Goal: Check status: Check status

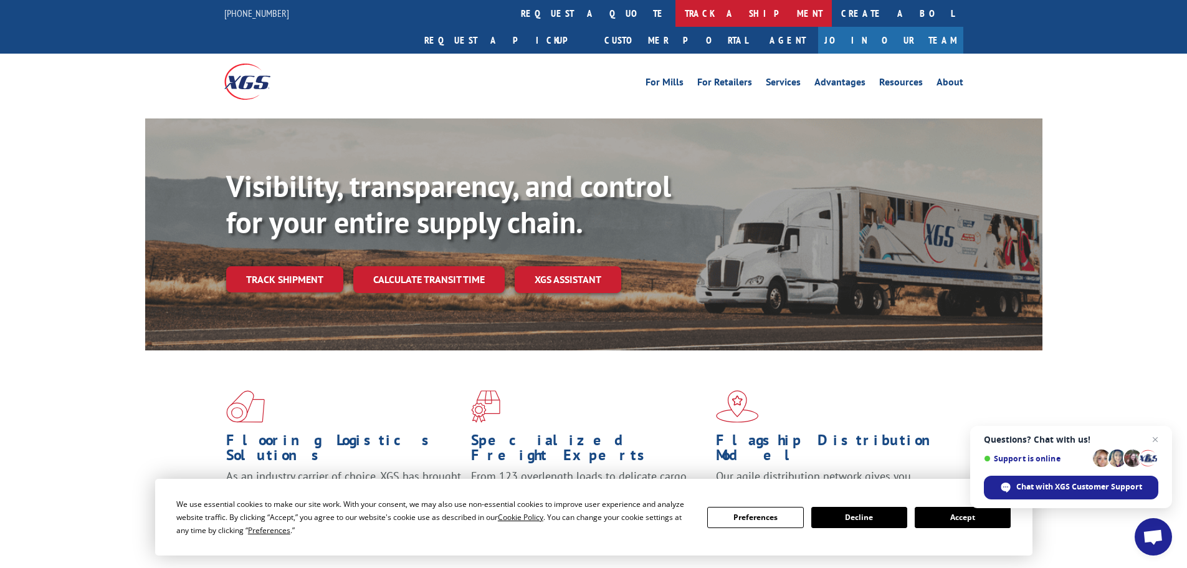
click at [675, 17] on link "track a shipment" at bounding box center [753, 13] width 156 height 27
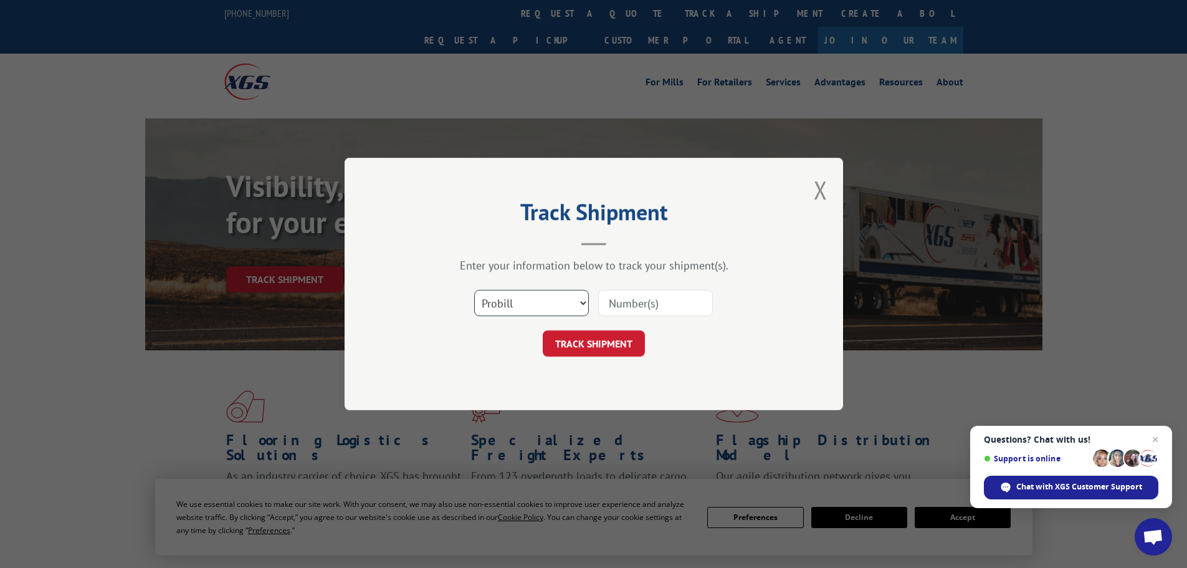
click at [538, 303] on select "Select category... Probill BOL PO" at bounding box center [531, 303] width 115 height 26
select select "bol"
click at [474, 290] on select "Select category... Probill BOL PO" at bounding box center [531, 303] width 115 height 26
paste input "5120899"
type input "5120899"
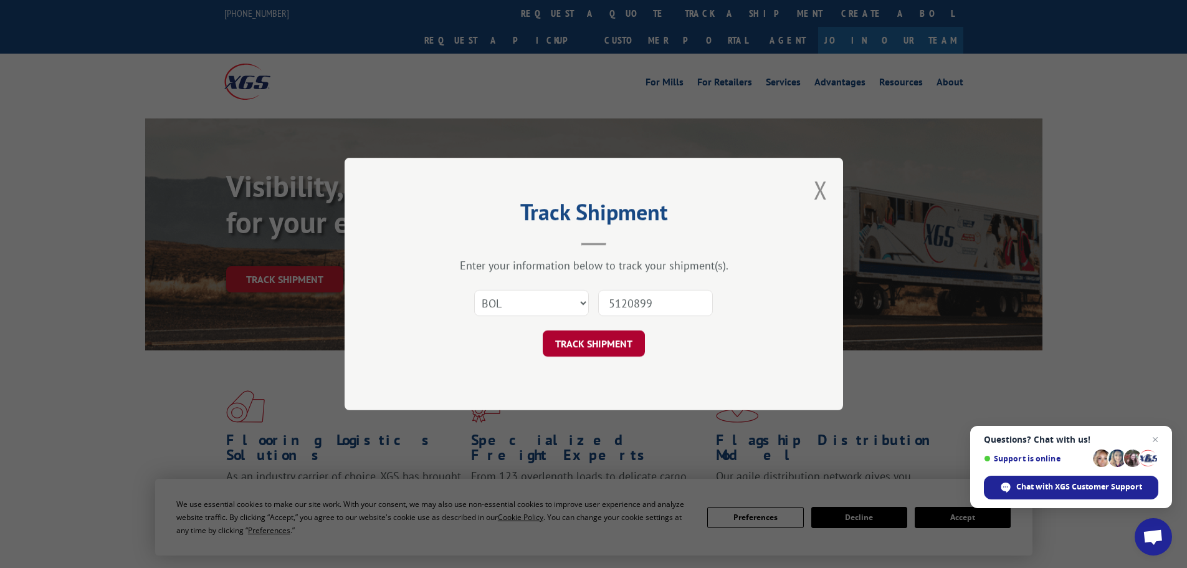
click at [578, 341] on button "TRACK SHIPMENT" at bounding box center [594, 343] width 102 height 26
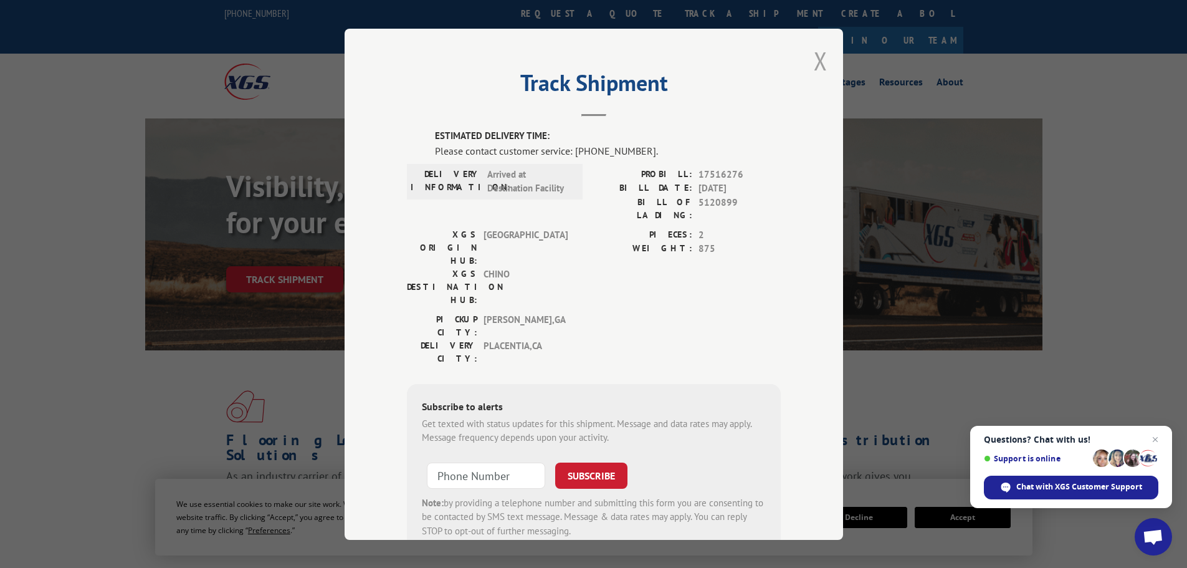
click at [814, 62] on button "Close modal" at bounding box center [821, 60] width 14 height 33
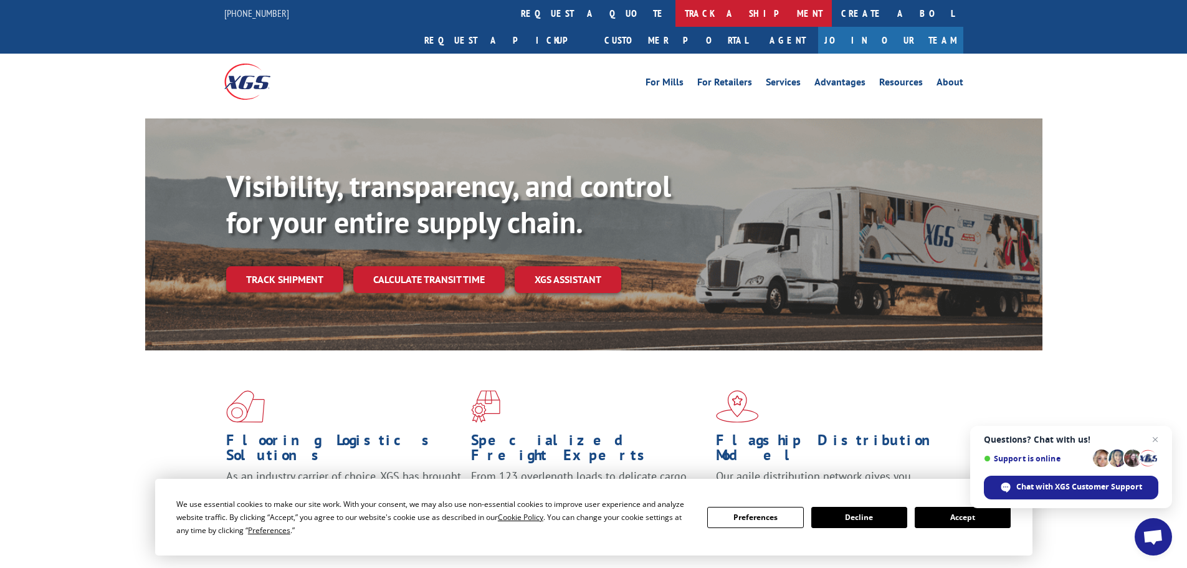
click at [675, 11] on link "track a shipment" at bounding box center [753, 13] width 156 height 27
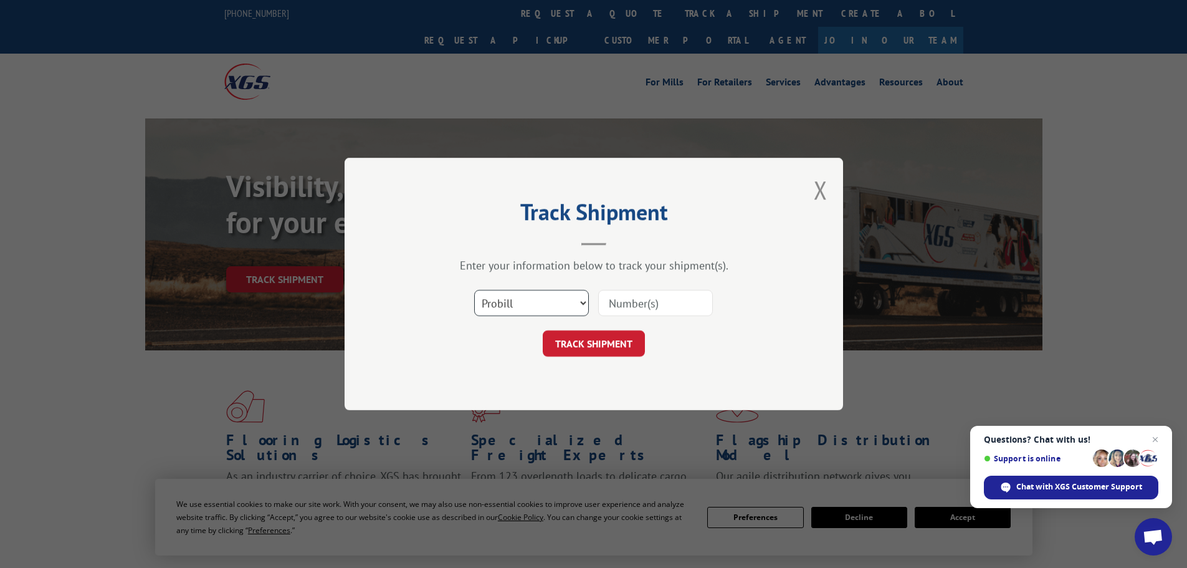
click at [546, 302] on select "Select category... Probill BOL PO" at bounding box center [531, 303] width 115 height 26
select select "bol"
click at [474, 290] on select "Select category... Probill BOL PO" at bounding box center [531, 303] width 115 height 26
click at [652, 301] on input at bounding box center [655, 303] width 115 height 26
paste input "6020708"
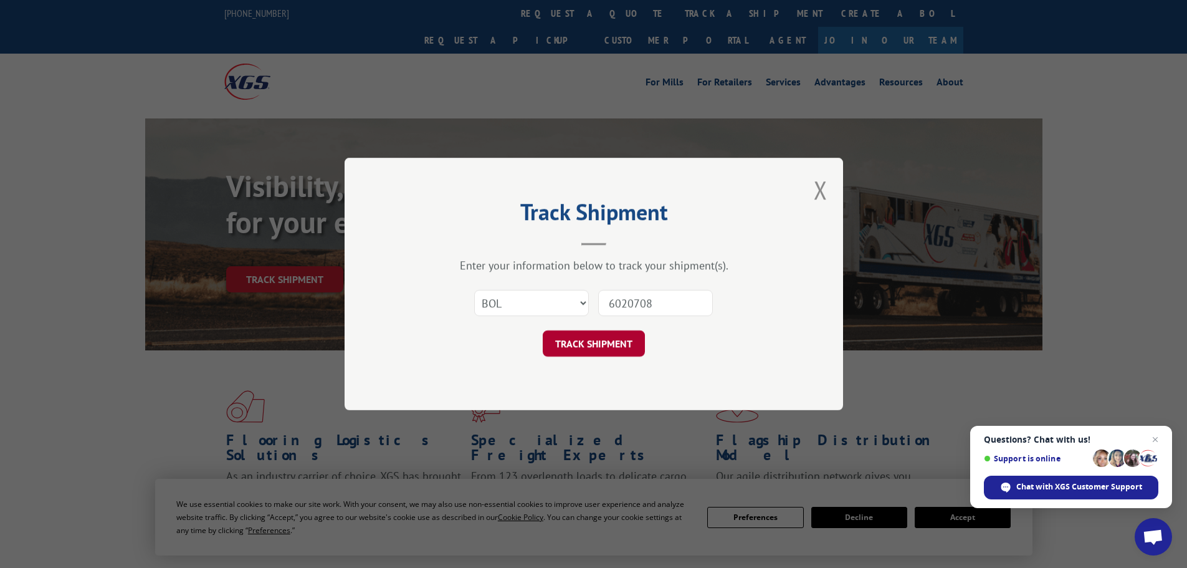
type input "6020708"
click at [588, 346] on button "TRACK SHIPMENT" at bounding box center [594, 343] width 102 height 26
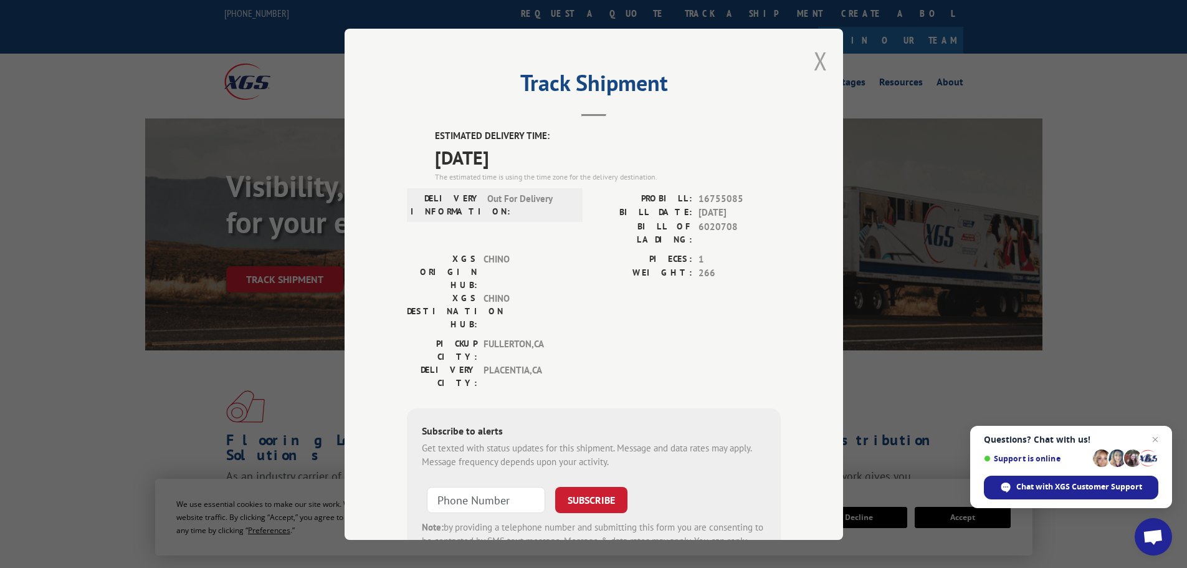
click at [814, 58] on button "Close modal" at bounding box center [821, 60] width 14 height 33
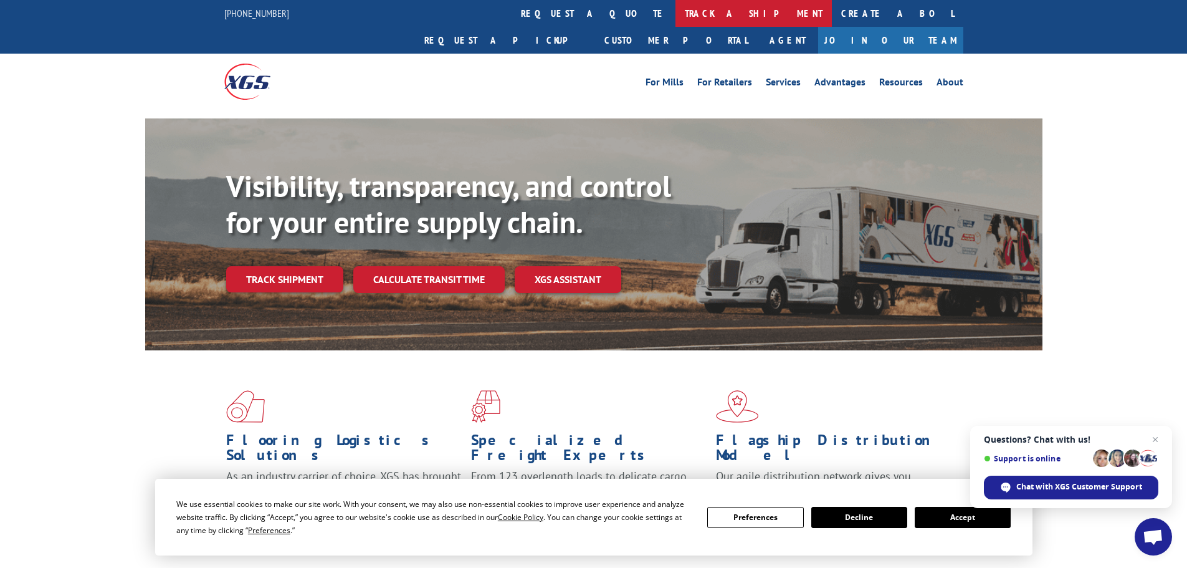
click at [675, 10] on link "track a shipment" at bounding box center [753, 13] width 156 height 27
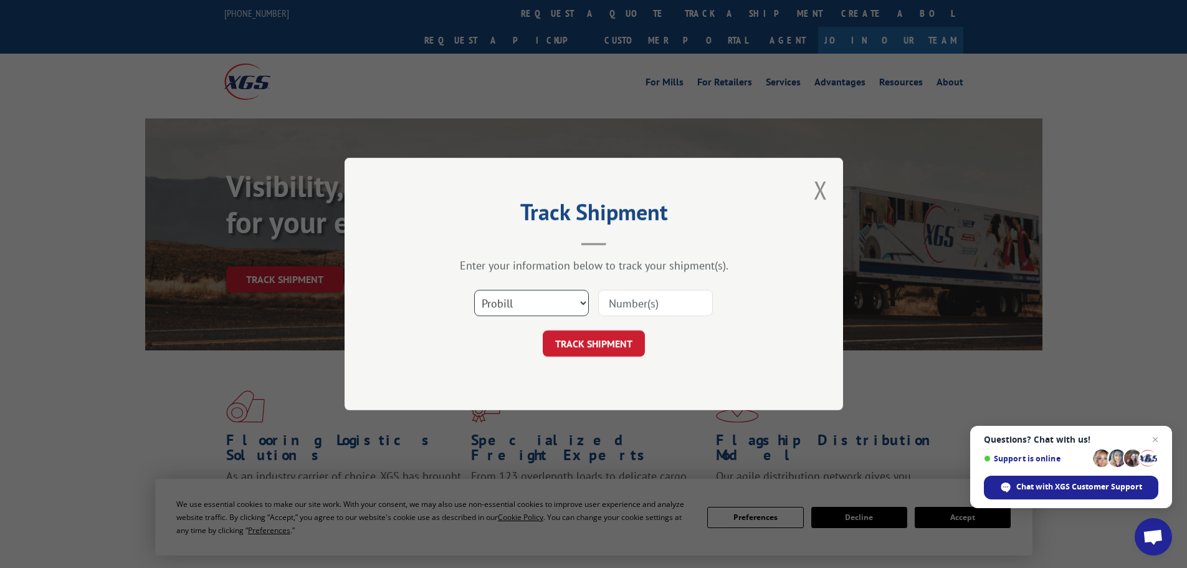
click at [513, 293] on select "Select category... Probill BOL PO" at bounding box center [531, 303] width 115 height 26
select select "bol"
click at [474, 290] on select "Select category... Probill BOL PO" at bounding box center [531, 303] width 115 height 26
click at [631, 309] on input at bounding box center [655, 303] width 115 height 26
paste input "6020708"
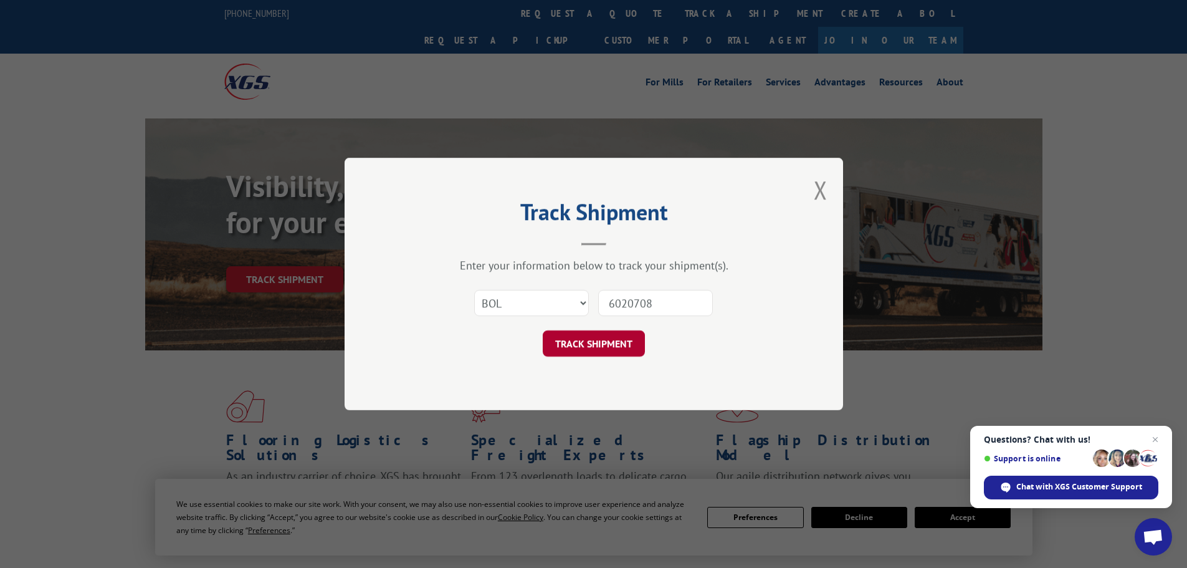
type input "6020708"
click at [596, 343] on button "TRACK SHIPMENT" at bounding box center [594, 343] width 102 height 26
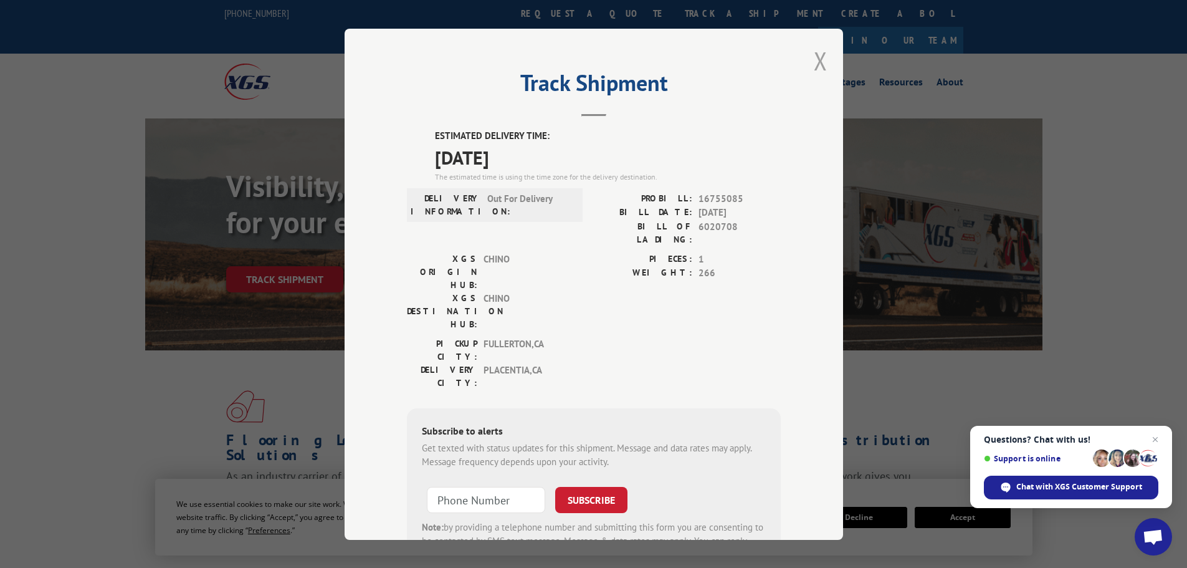
click at [814, 62] on button "Close modal" at bounding box center [821, 60] width 14 height 33
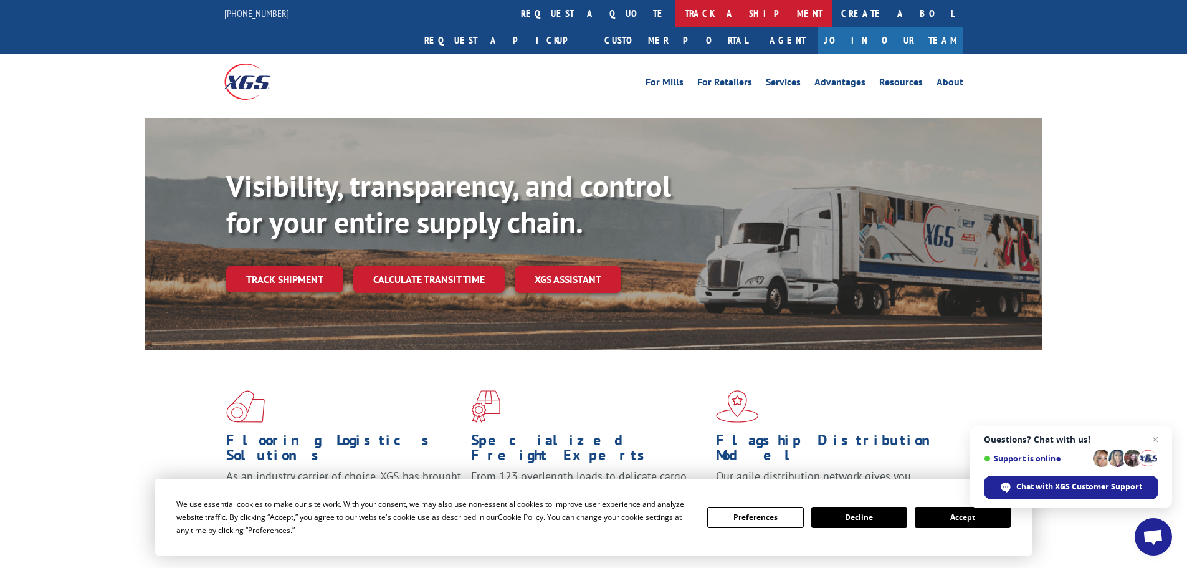
click at [675, 18] on link "track a shipment" at bounding box center [753, 13] width 156 height 27
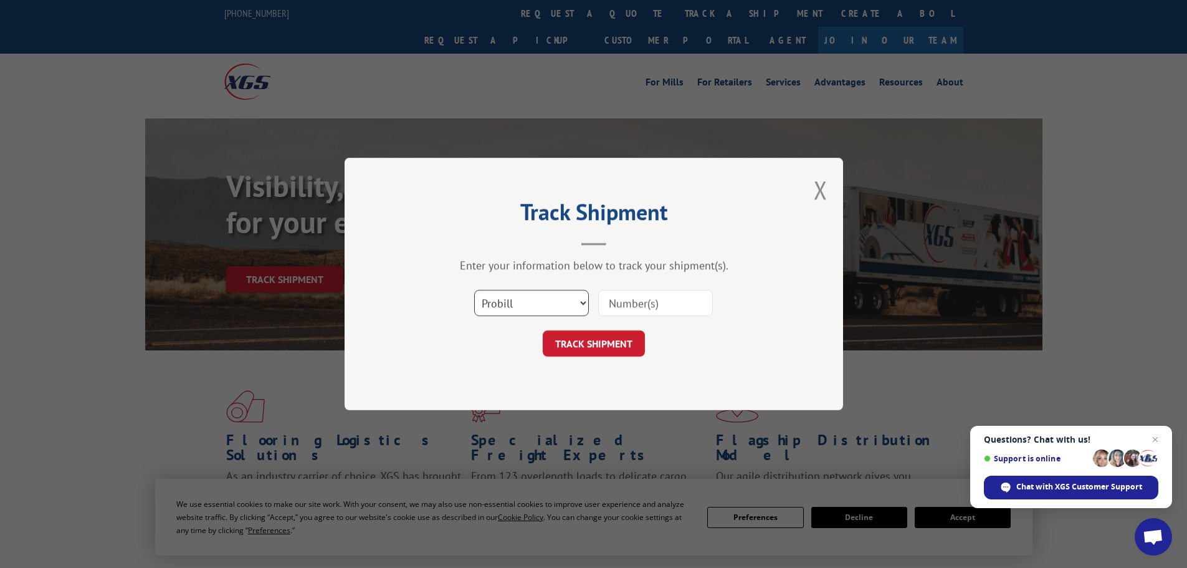
click at [540, 305] on select "Select category... Probill BOL PO" at bounding box center [531, 303] width 115 height 26
select select "bol"
click at [474, 290] on select "Select category... Probill BOL PO" at bounding box center [531, 303] width 115 height 26
click at [631, 305] on input at bounding box center [655, 303] width 115 height 26
paste input "6020024"
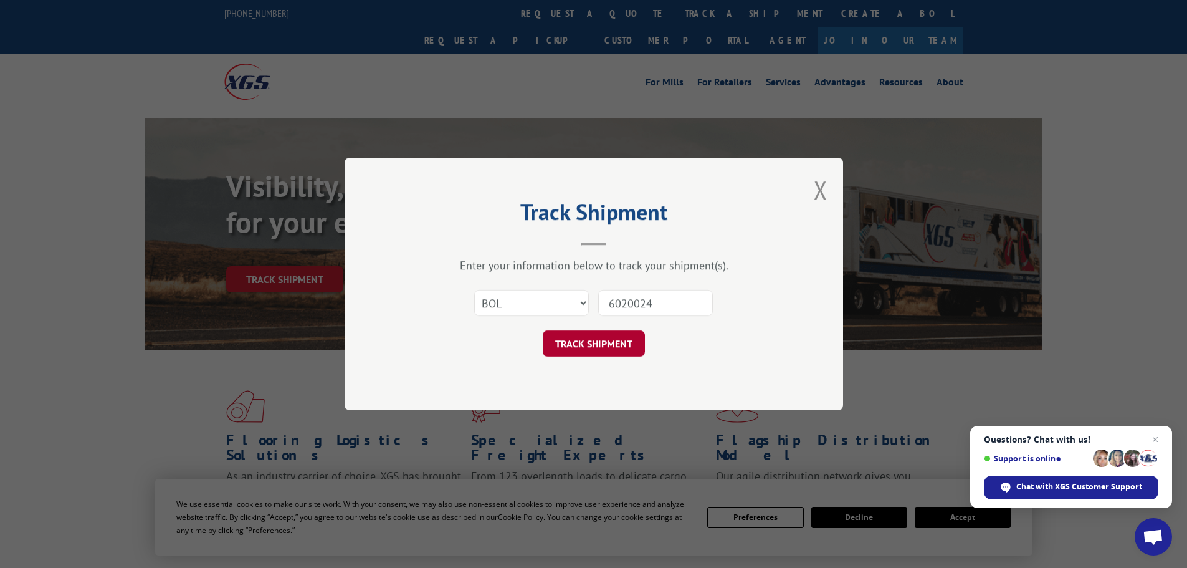
type input "6020024"
click at [601, 336] on button "TRACK SHIPMENT" at bounding box center [594, 343] width 102 height 26
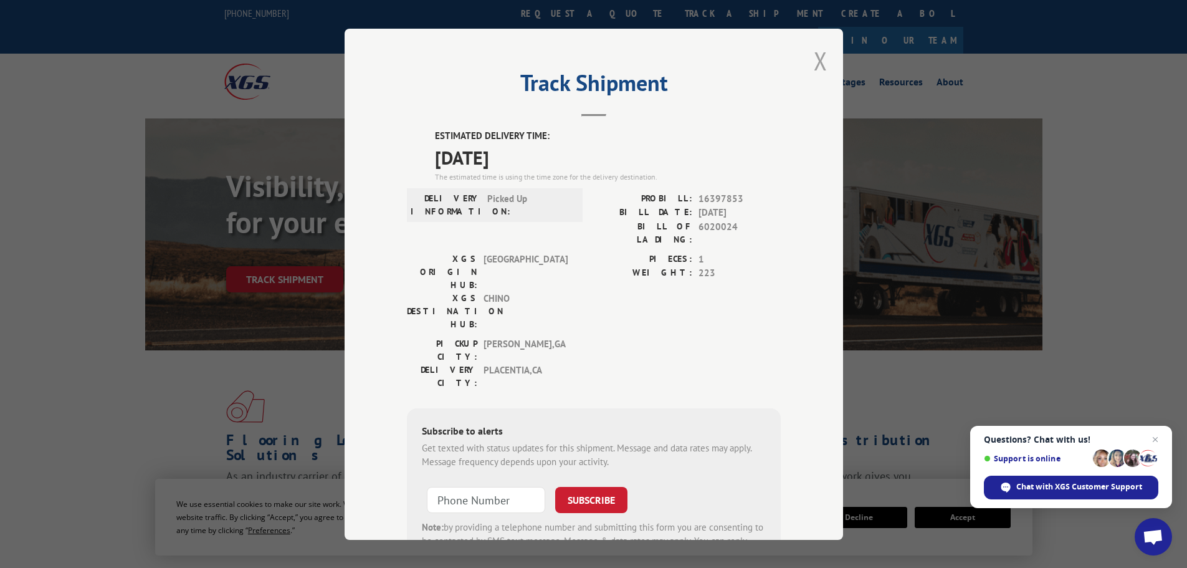
click at [814, 57] on button "Close modal" at bounding box center [821, 60] width 14 height 33
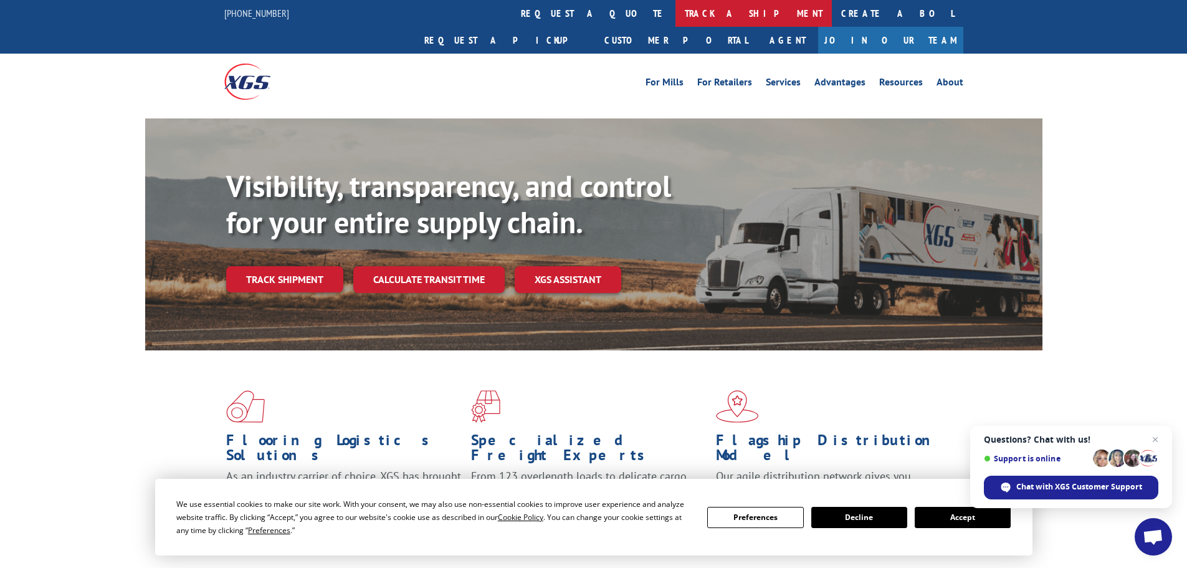
click at [675, 9] on link "track a shipment" at bounding box center [753, 13] width 156 height 27
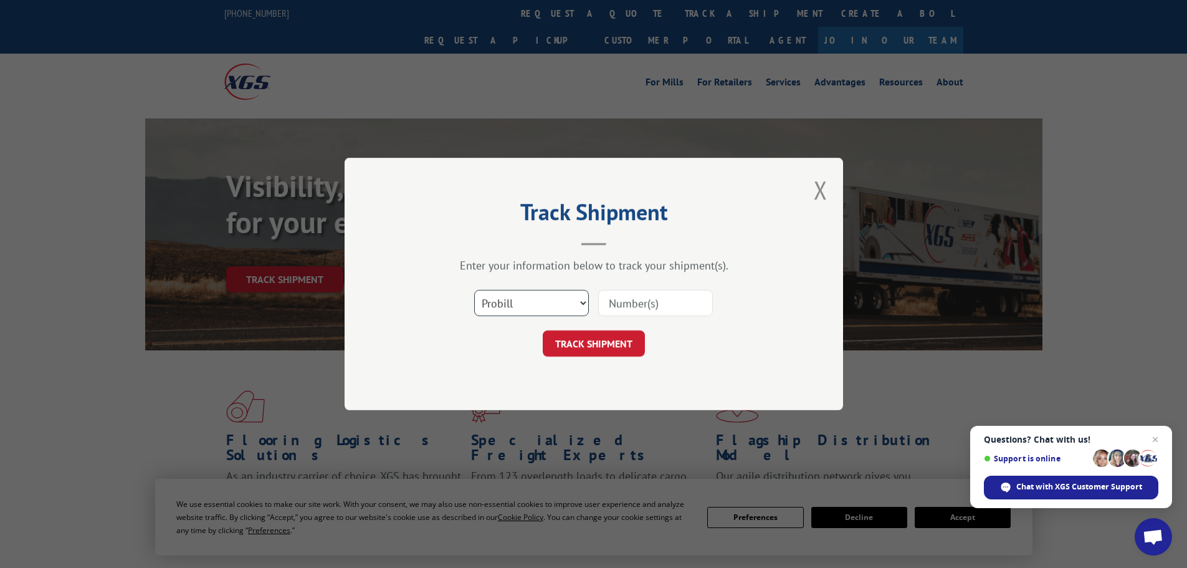
click at [490, 308] on select "Select category... Probill BOL PO" at bounding box center [531, 303] width 115 height 26
select select "bol"
click at [474, 290] on select "Select category... Probill BOL PO" at bounding box center [531, 303] width 115 height 26
click at [645, 303] on input at bounding box center [655, 303] width 115 height 26
paste input "5192910"
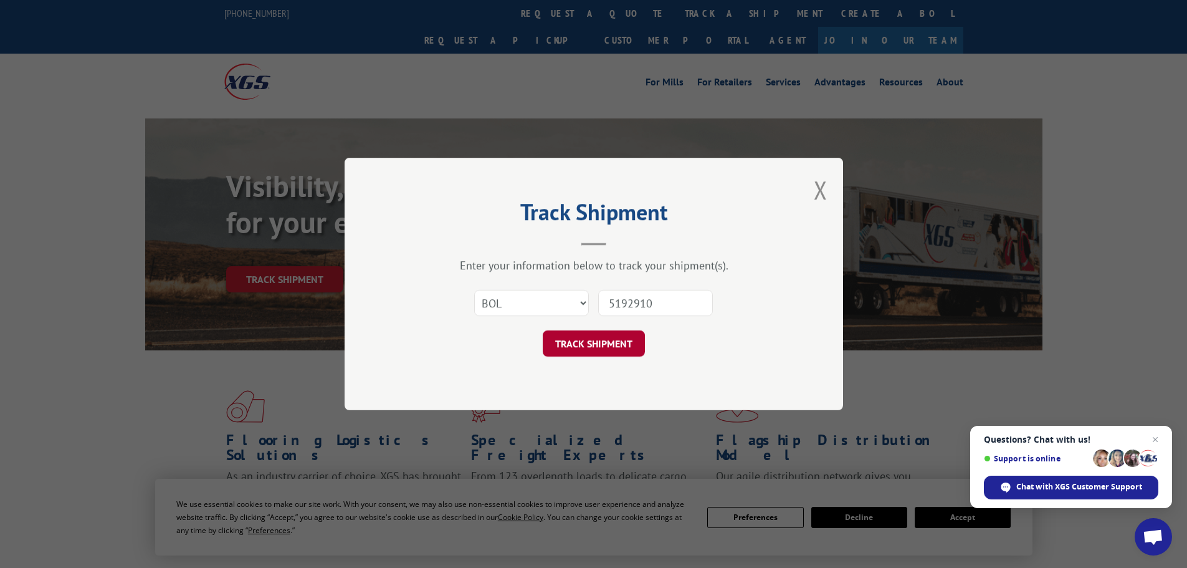
type input "5192910"
click at [618, 346] on button "TRACK SHIPMENT" at bounding box center [594, 343] width 102 height 26
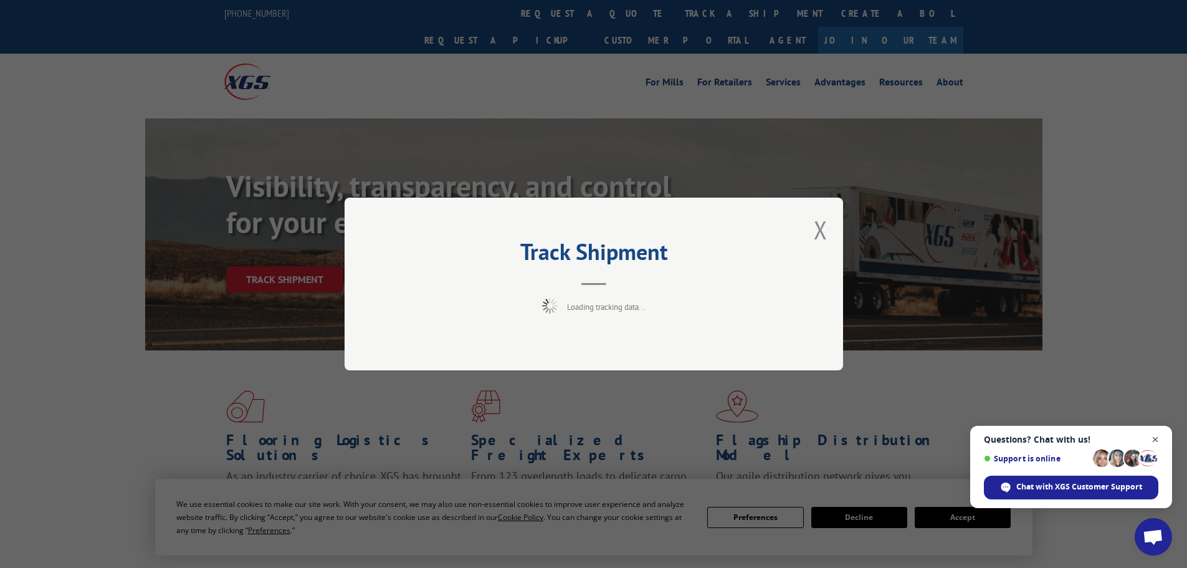
click at [1158, 435] on span "Open chat" at bounding box center [1156, 440] width 16 height 16
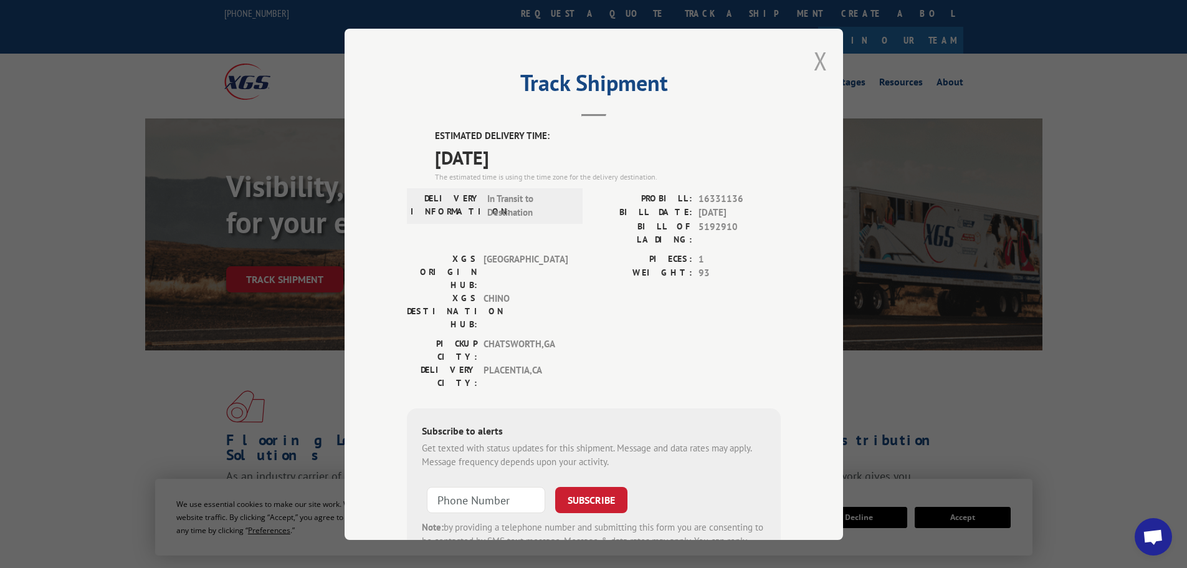
click at [821, 57] on button "Close modal" at bounding box center [821, 60] width 14 height 33
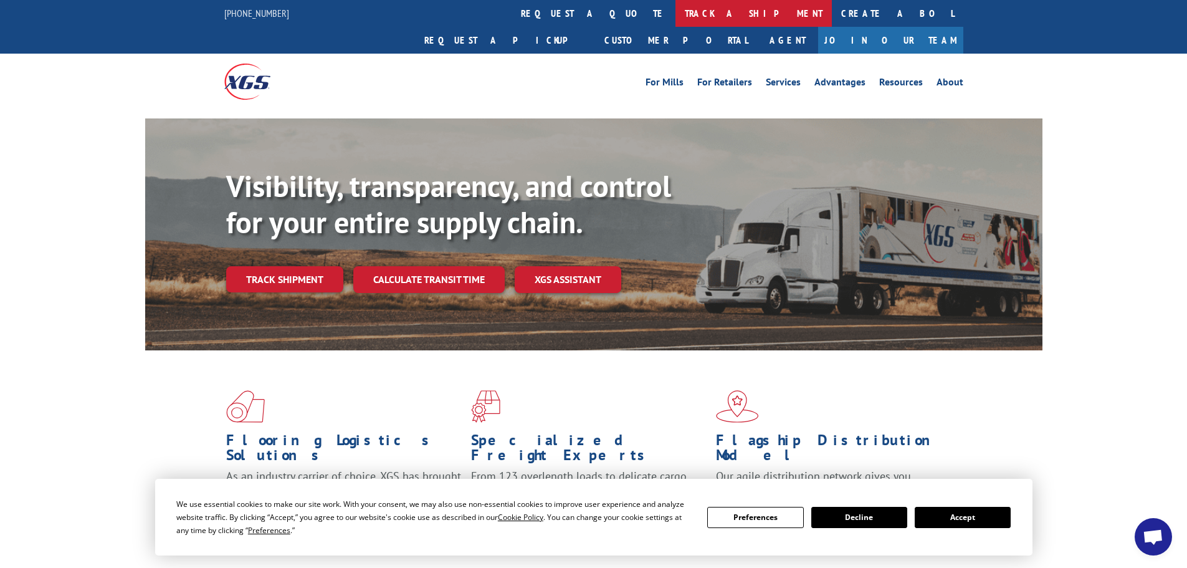
click at [675, 15] on link "track a shipment" at bounding box center [753, 13] width 156 height 27
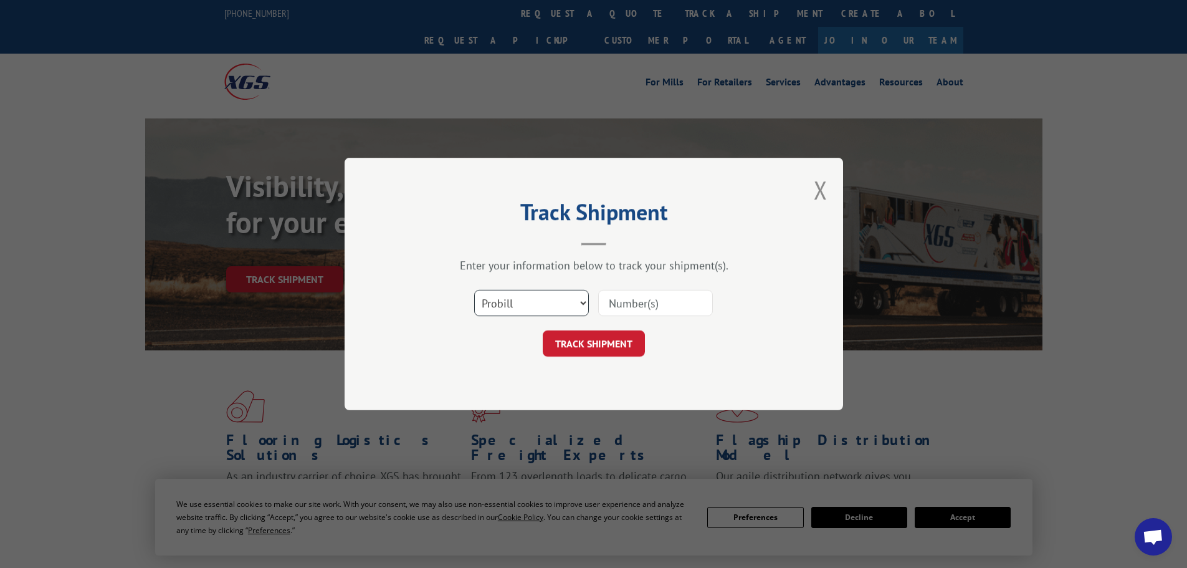
click at [553, 305] on select "Select category... Probill BOL PO" at bounding box center [531, 303] width 115 height 26
select select "bol"
click at [474, 290] on select "Select category... Probill BOL PO" at bounding box center [531, 303] width 115 height 26
click at [694, 297] on input at bounding box center [655, 303] width 115 height 26
paste input "5207002"
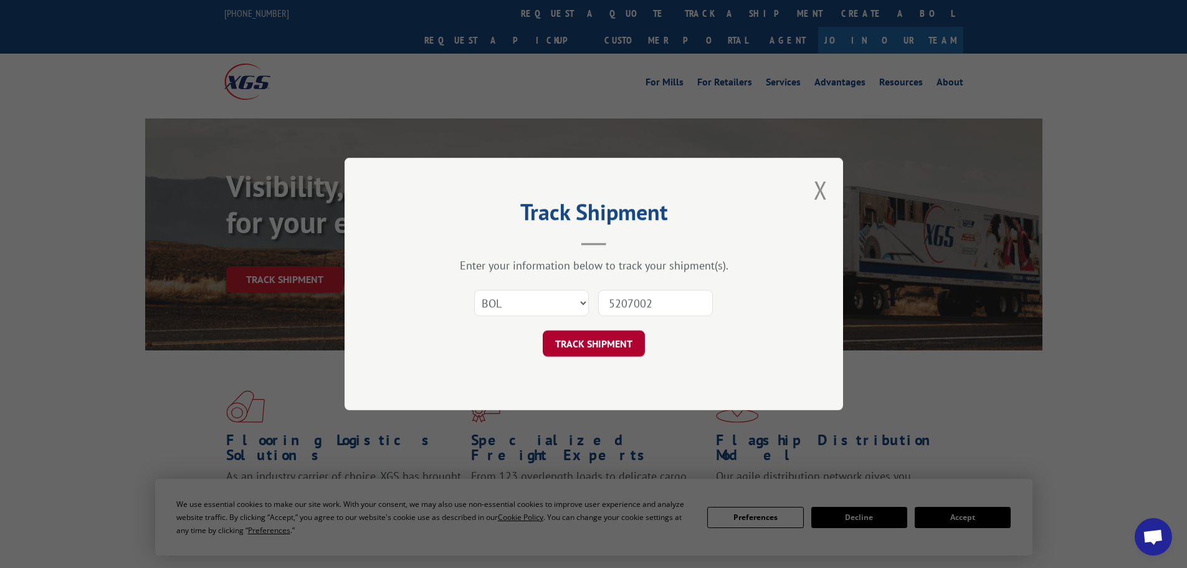
type input "5207002"
click at [624, 346] on button "TRACK SHIPMENT" at bounding box center [594, 343] width 102 height 26
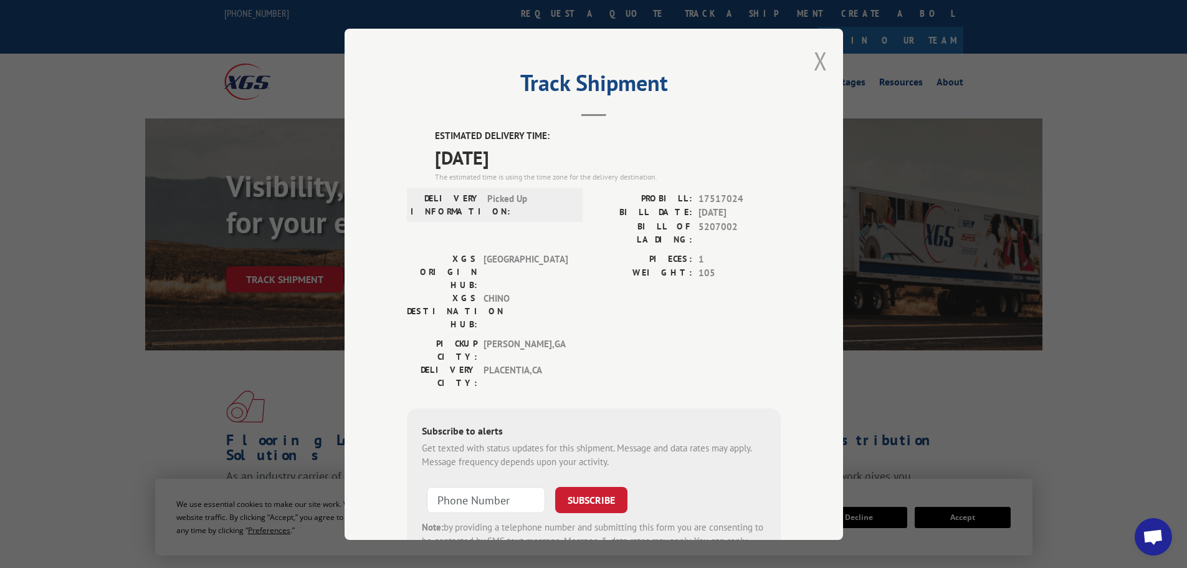
click at [814, 55] on button "Close modal" at bounding box center [821, 60] width 14 height 33
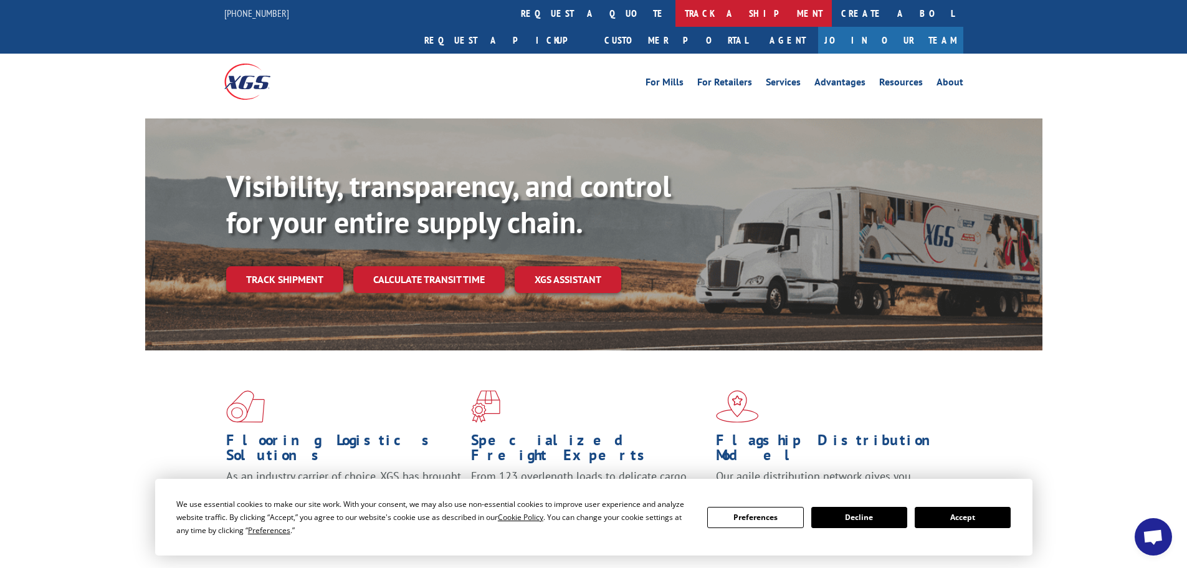
click at [675, 9] on link "track a shipment" at bounding box center [753, 13] width 156 height 27
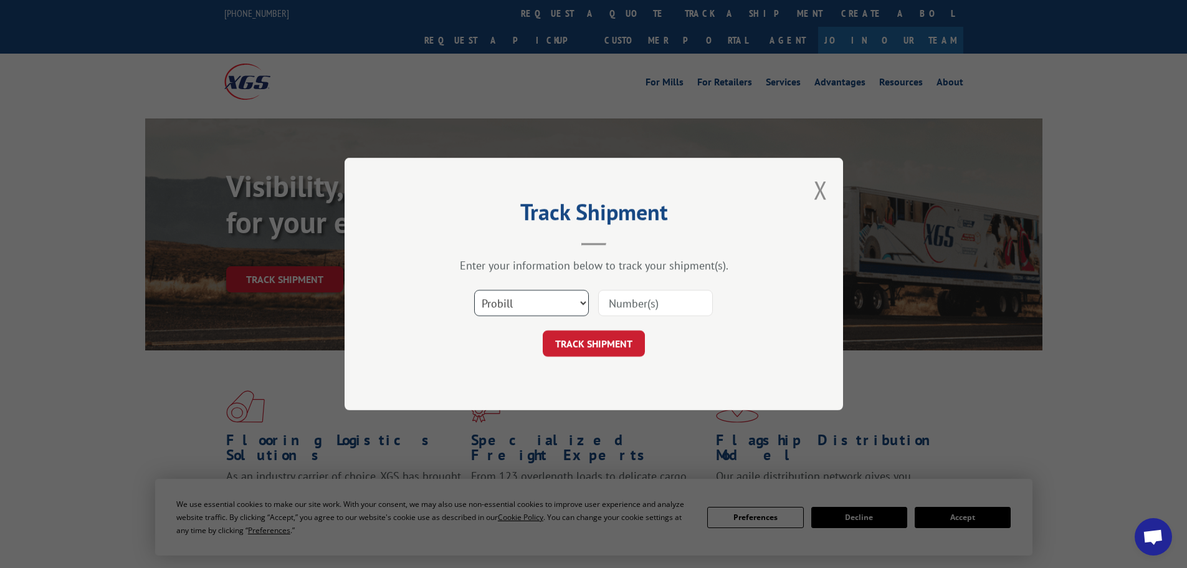
click at [541, 298] on select "Select category... Probill BOL PO" at bounding box center [531, 303] width 115 height 26
select select "bol"
click at [474, 290] on select "Select category... Probill BOL PO" at bounding box center [531, 303] width 115 height 26
click at [652, 300] on input at bounding box center [655, 303] width 115 height 26
paste input "5211814"
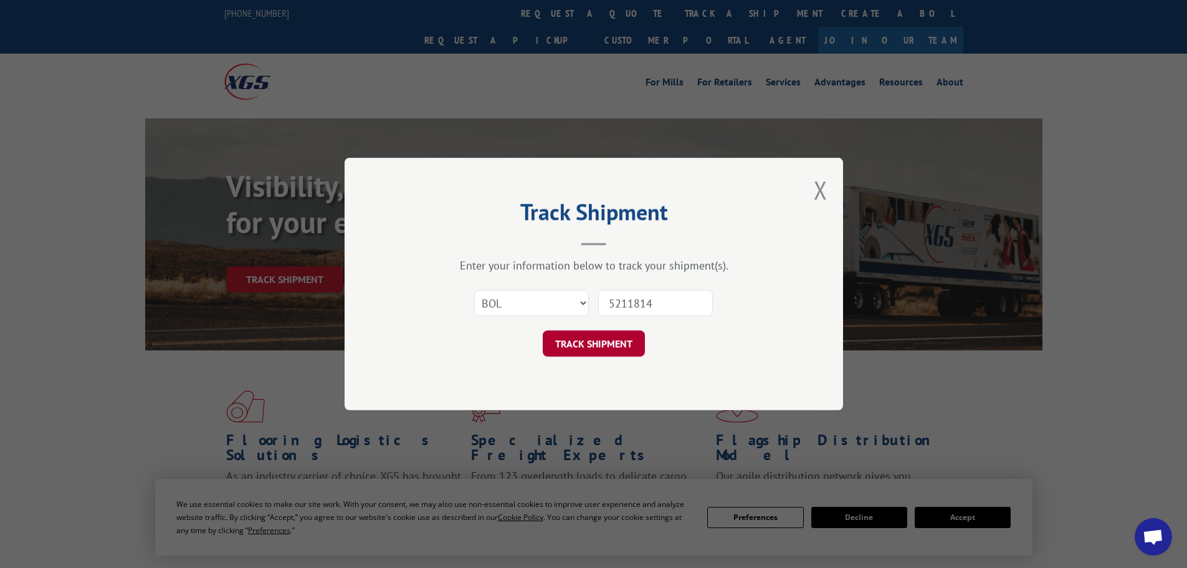
type input "5211814"
click at [637, 348] on button "TRACK SHIPMENT" at bounding box center [594, 343] width 102 height 26
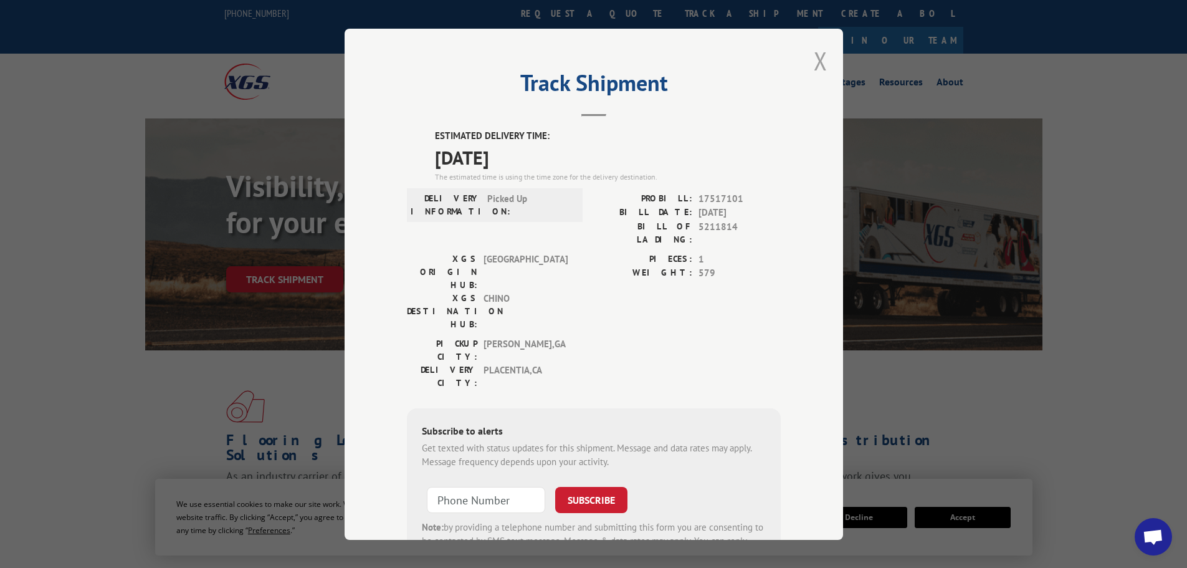
click at [814, 56] on button "Close modal" at bounding box center [821, 60] width 14 height 33
